Goal: Navigation & Orientation: Find specific page/section

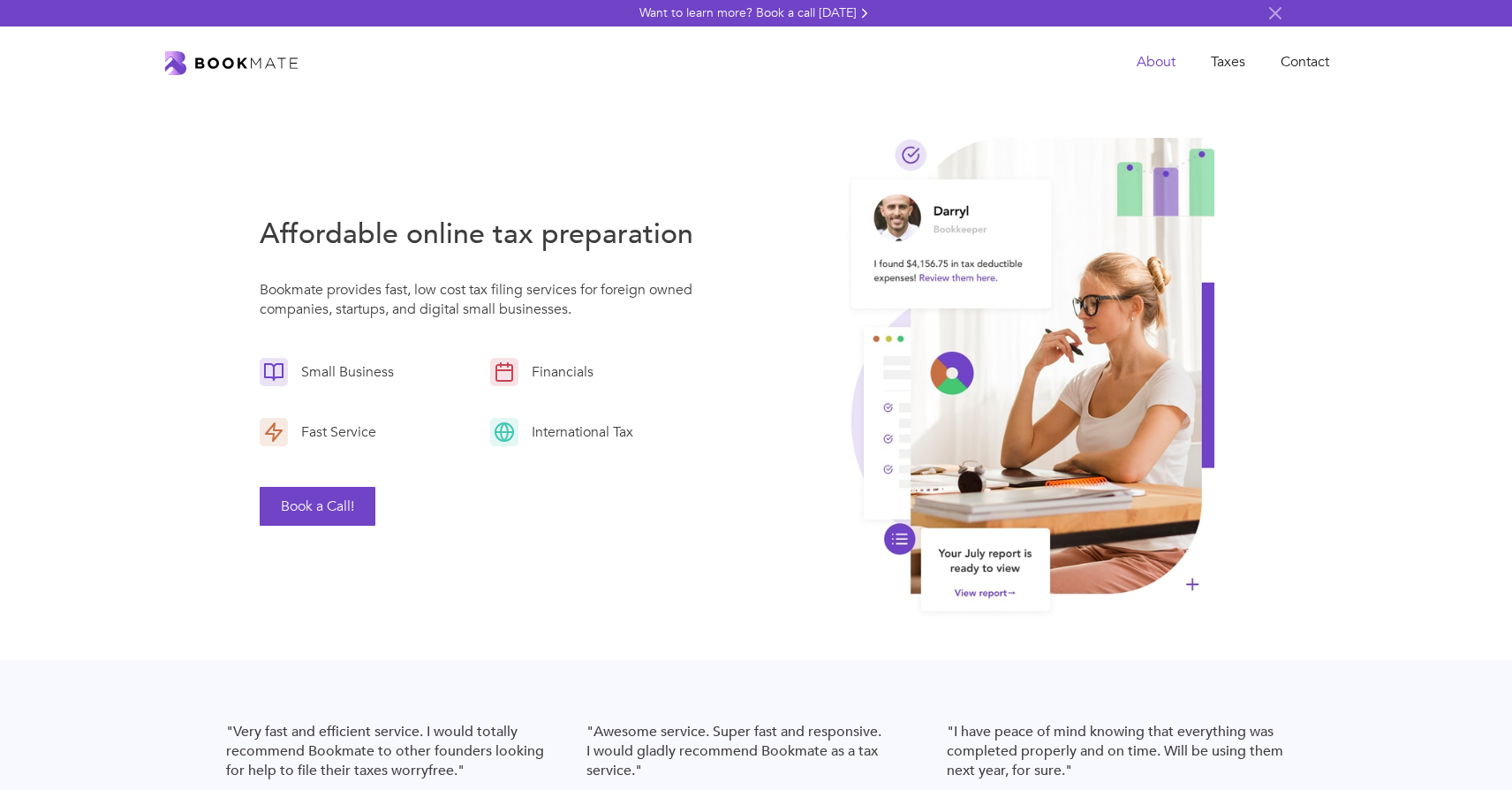
click at [1173, 57] on link "About" at bounding box center [1156, 62] width 74 height 36
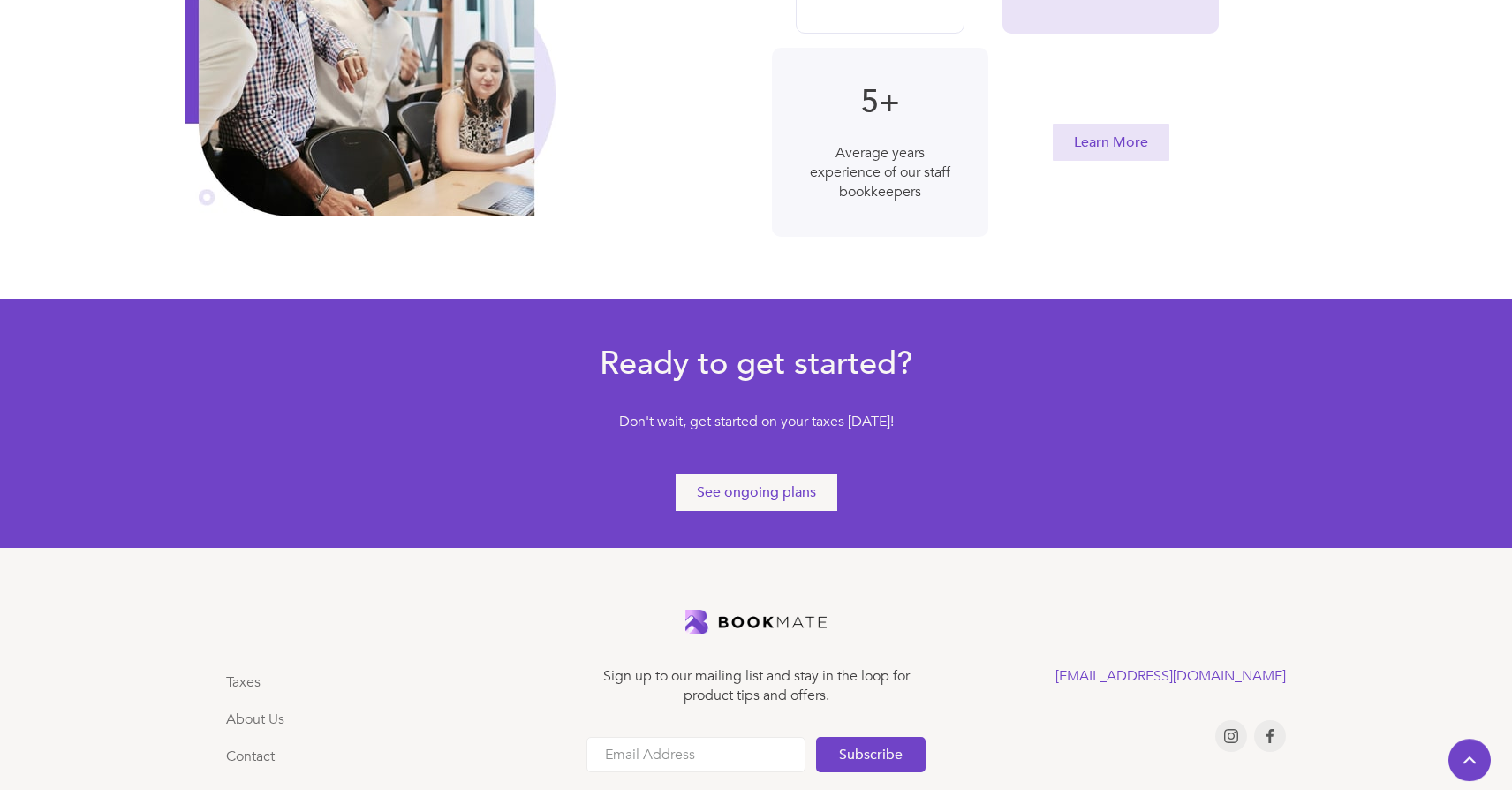
scroll to position [929, 0]
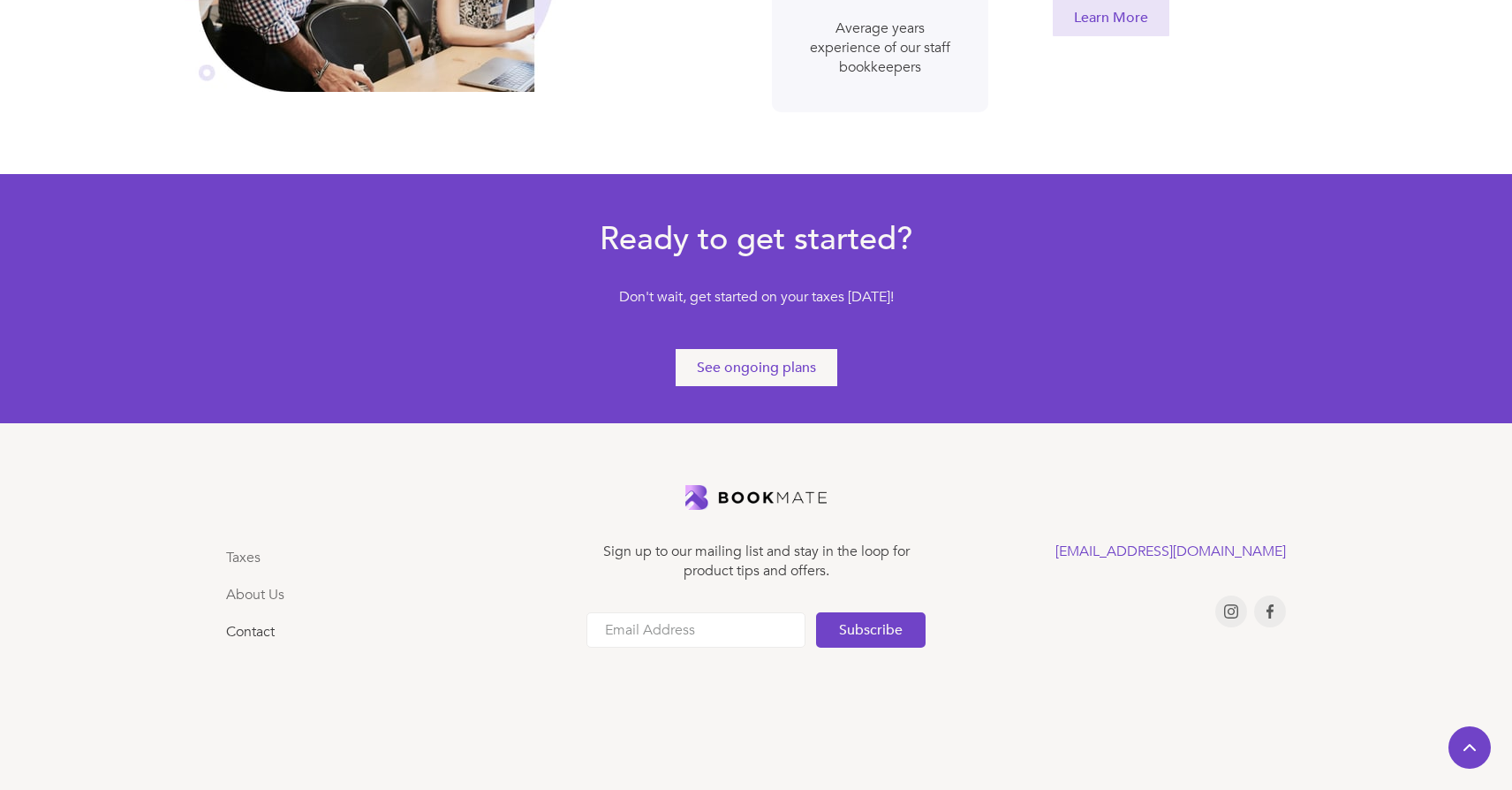
click at [252, 634] on link "Contact" at bounding box center [250, 632] width 49 height 19
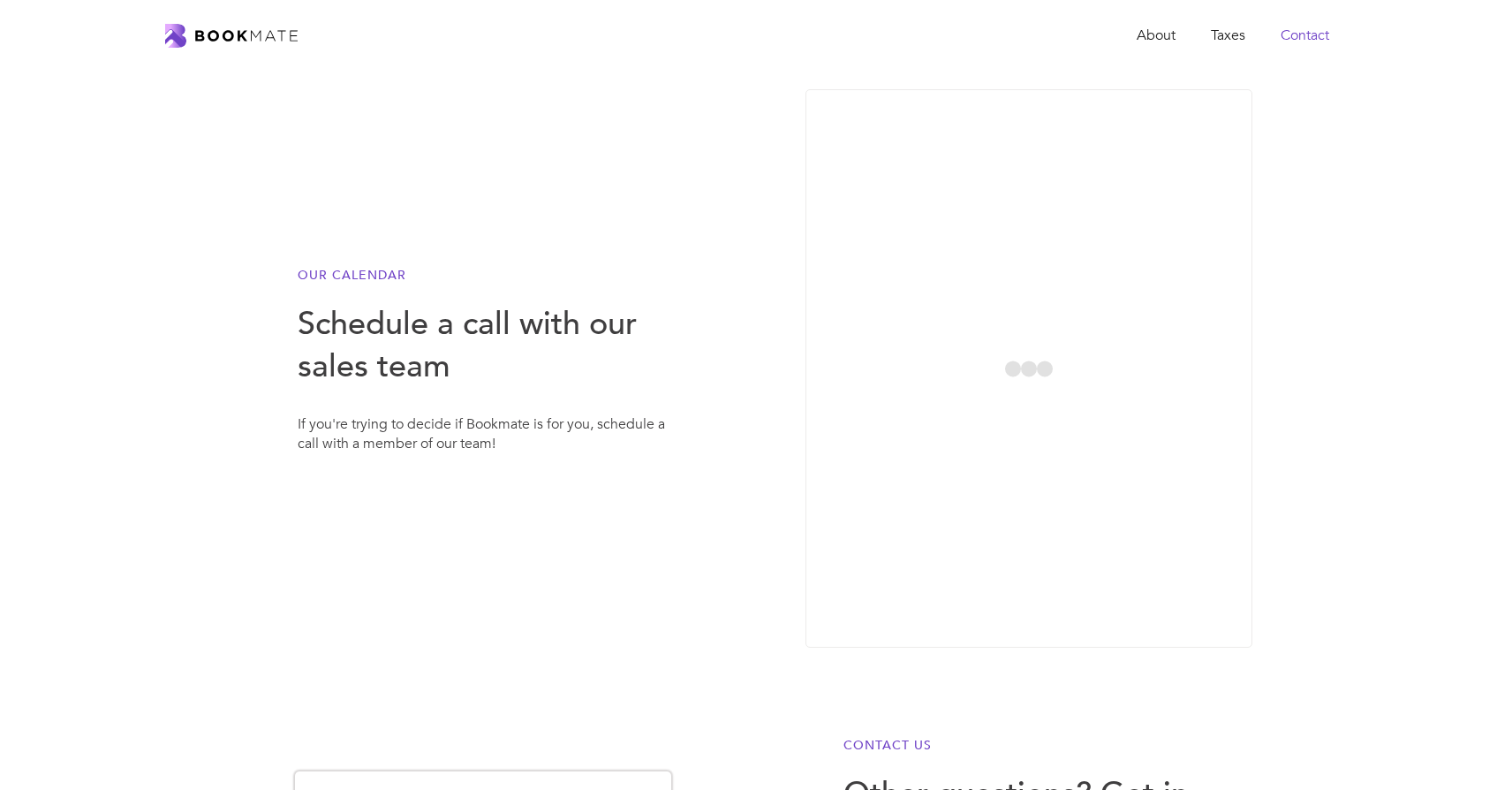
click at [1267, 49] on link "Contact" at bounding box center [1304, 35] width 84 height 36
click at [1132, 42] on link "About" at bounding box center [1156, 35] width 74 height 36
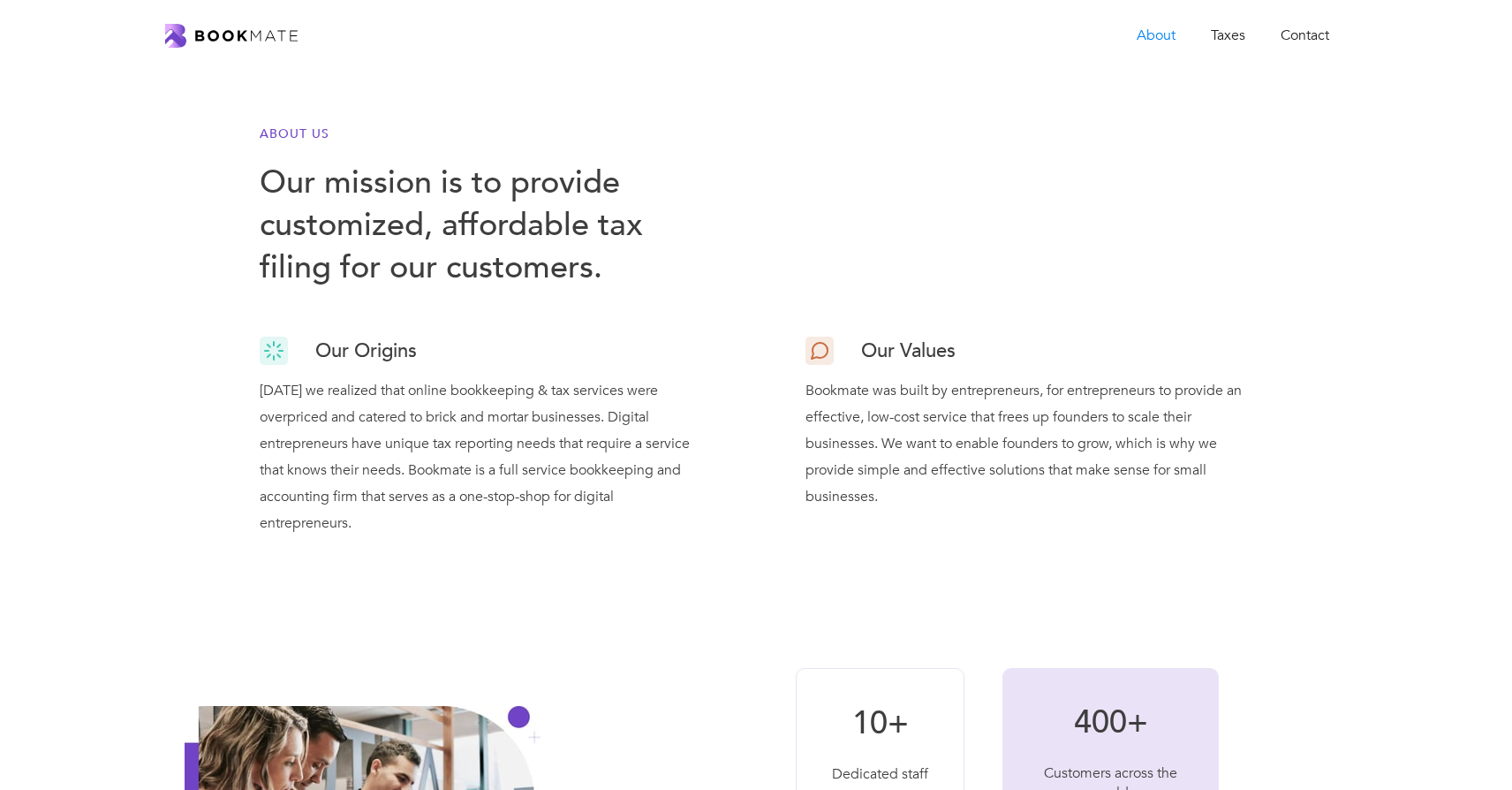
click at [301, 55] on div "About Taxes Contact" at bounding box center [756, 35] width 1512 height 72
click at [273, 34] on img "home" at bounding box center [231, 35] width 132 height 24
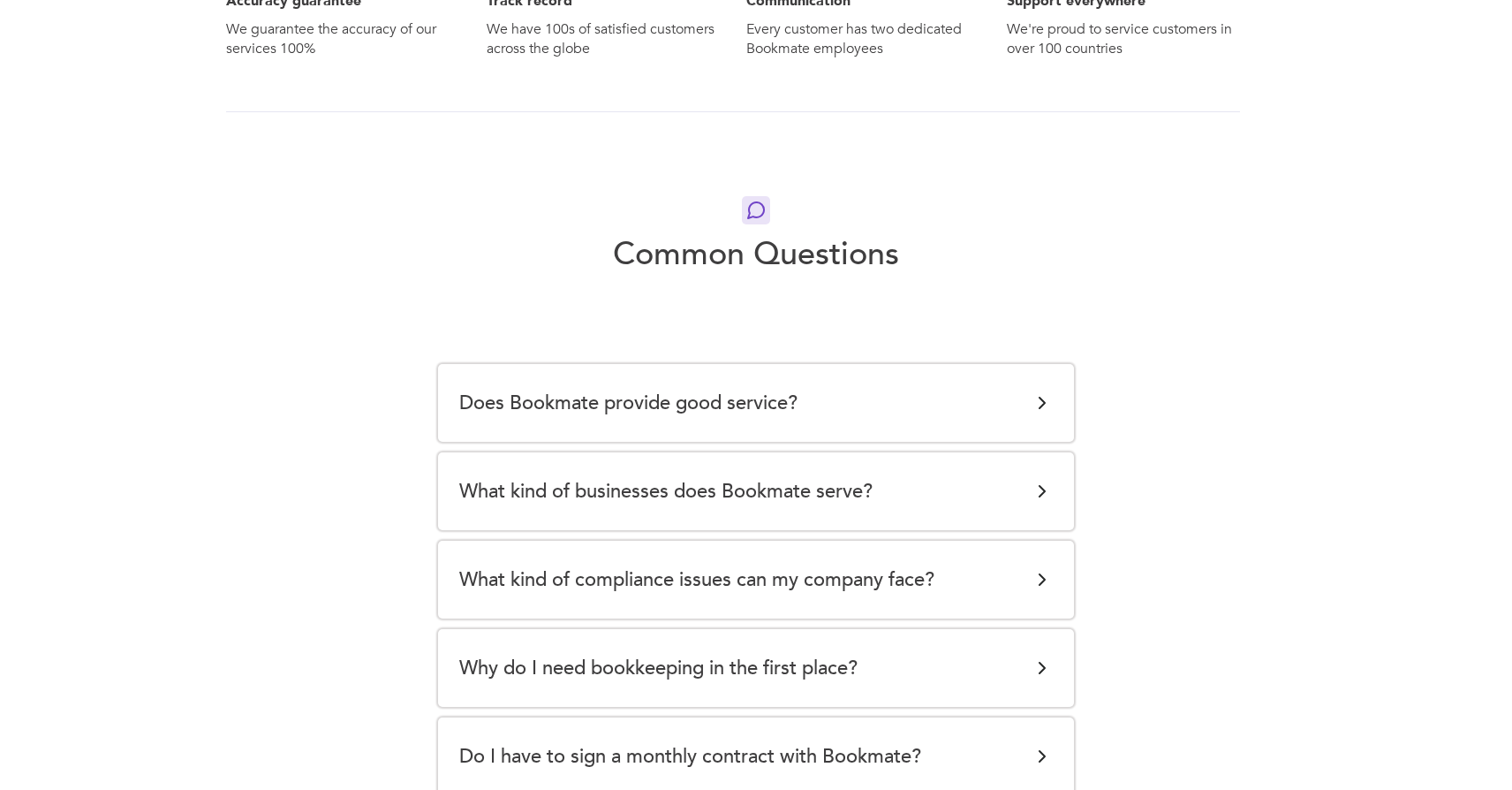
scroll to position [3110, 0]
